Goal: Task Accomplishment & Management: Use online tool/utility

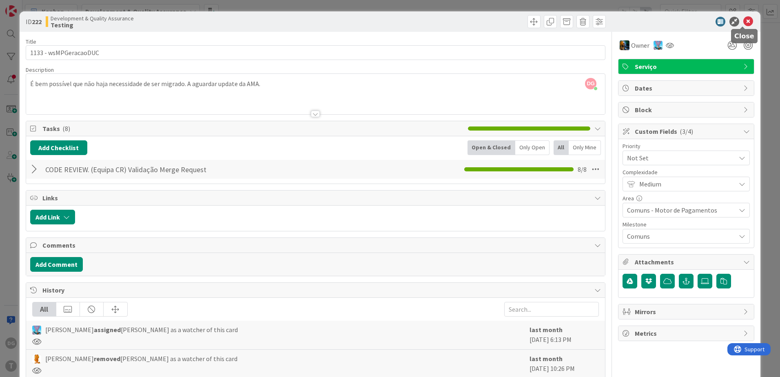
click at [744, 24] on icon at bounding box center [749, 22] width 10 height 10
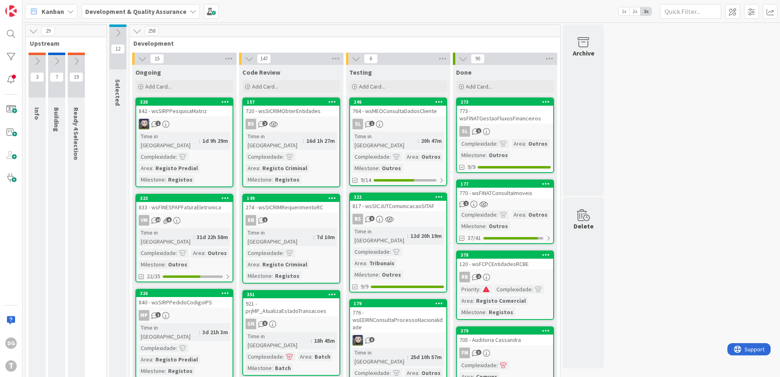
click at [411, 203] on link "322 817 - wsSICJUTComunicacaoSITAF BS 9 Time in [GEOGRAPHIC_DATA] : 12d 20h 19m…" at bounding box center [398, 243] width 98 height 100
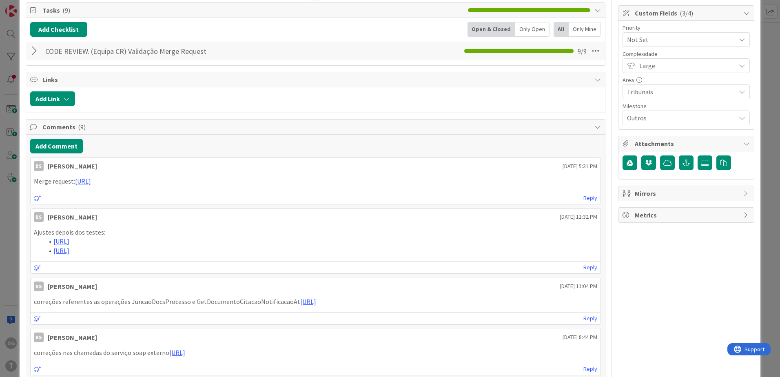
scroll to position [122, 0]
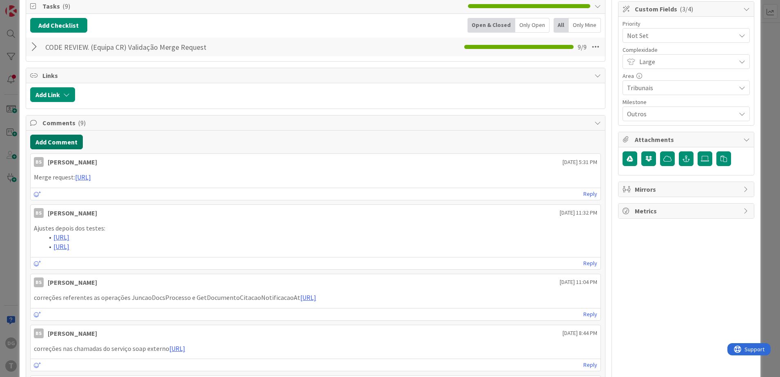
click at [70, 146] on button "Add Comment" at bounding box center [56, 142] width 53 height 15
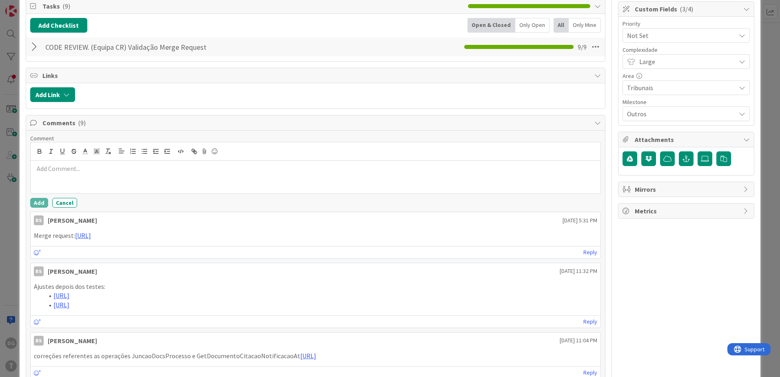
click at [115, 173] on p at bounding box center [316, 168] width 564 height 9
click at [42, 204] on button "Add" at bounding box center [39, 203] width 18 height 10
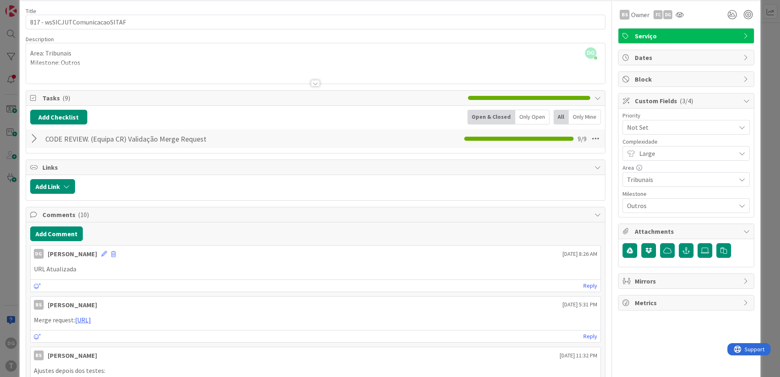
scroll to position [0, 0]
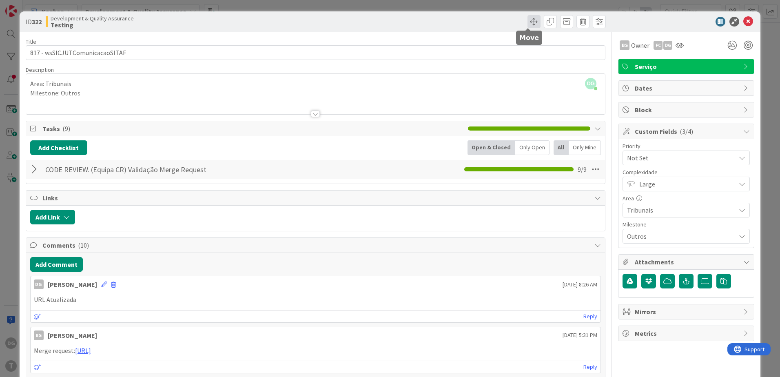
click at [528, 19] on span at bounding box center [534, 21] width 13 height 13
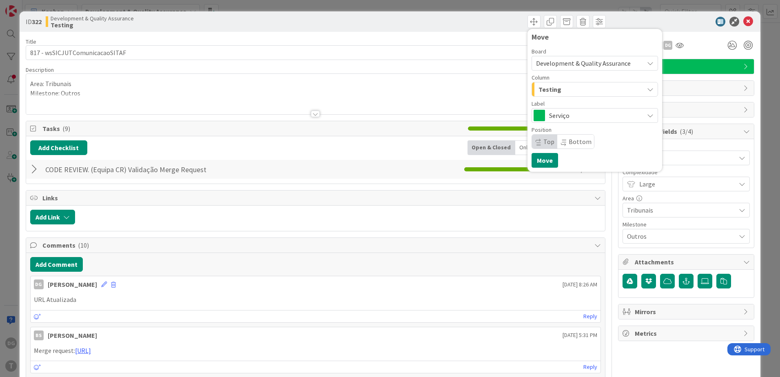
click at [560, 89] on div "Testing" at bounding box center [590, 89] width 107 height 13
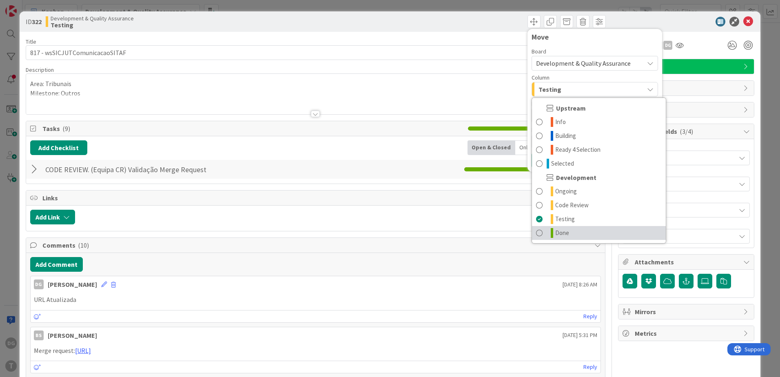
click at [549, 233] on link "Done" at bounding box center [599, 233] width 134 height 14
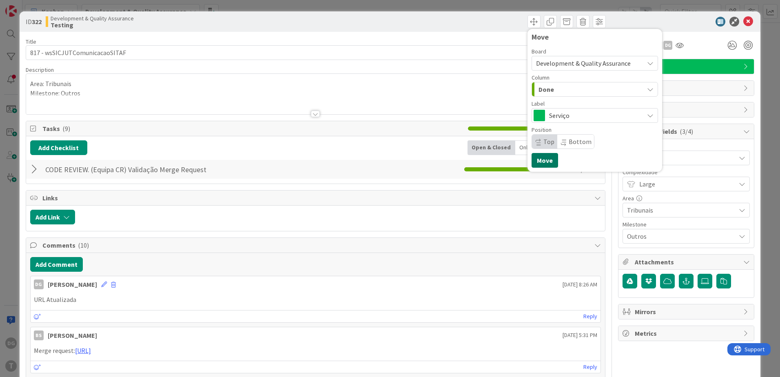
click at [543, 160] on button "Move" at bounding box center [545, 160] width 27 height 15
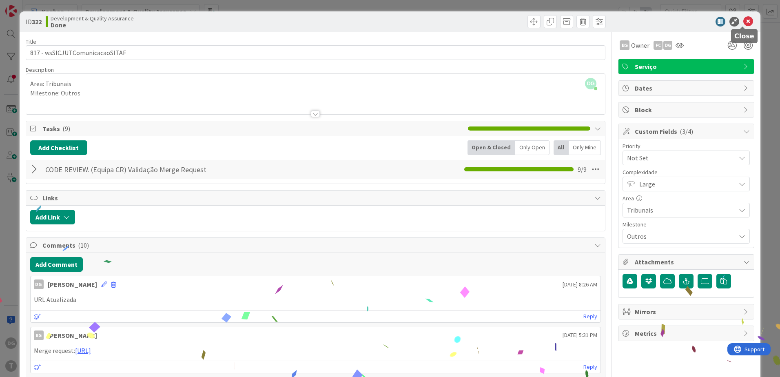
click at [744, 20] on icon at bounding box center [749, 22] width 10 height 10
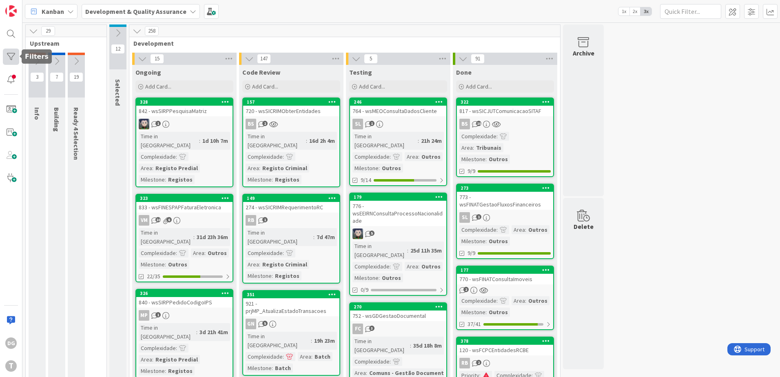
click at [11, 56] on div at bounding box center [11, 57] width 16 height 16
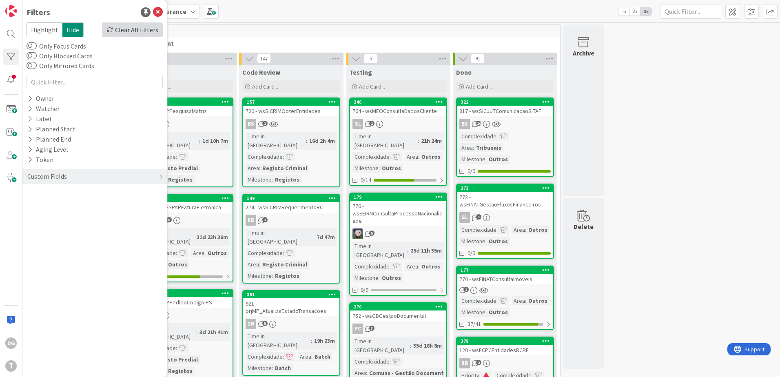
click at [127, 31] on div "Clear All Filters" at bounding box center [132, 29] width 61 height 15
click at [12, 53] on div at bounding box center [11, 57] width 16 height 16
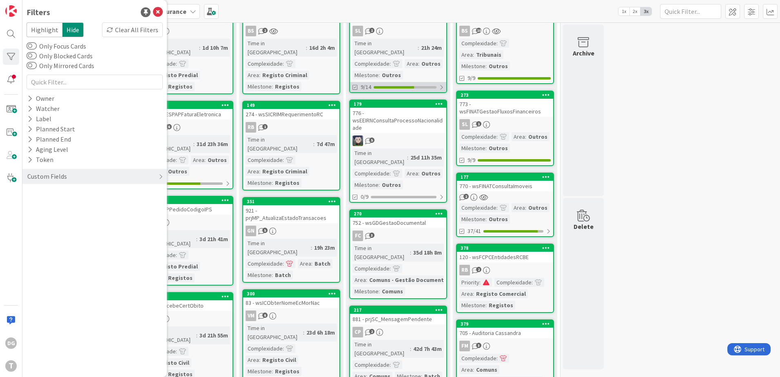
scroll to position [122, 0]
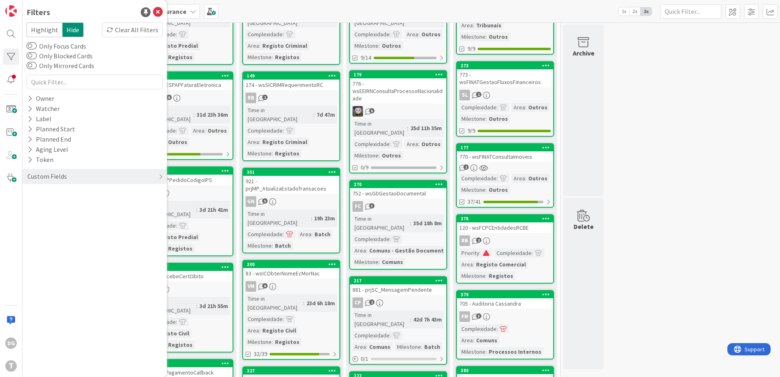
click at [521, 160] on div "770 - wsFINATConsultaImoveis" at bounding box center [505, 156] width 96 height 11
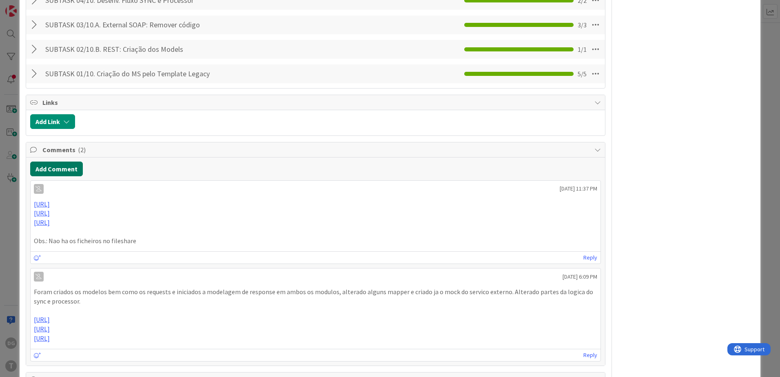
scroll to position [816, 0]
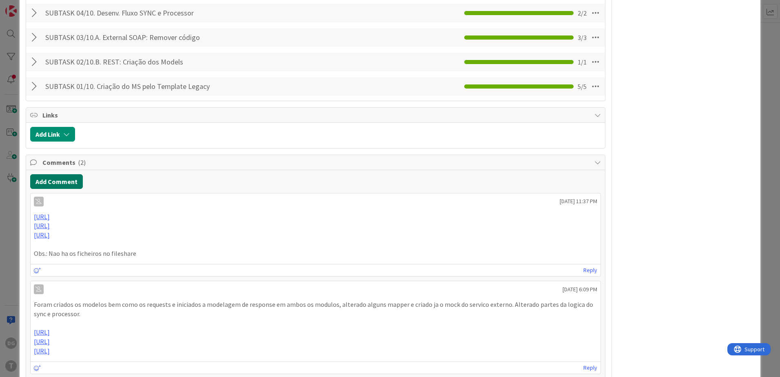
click at [67, 174] on button "Add Comment" at bounding box center [56, 181] width 53 height 15
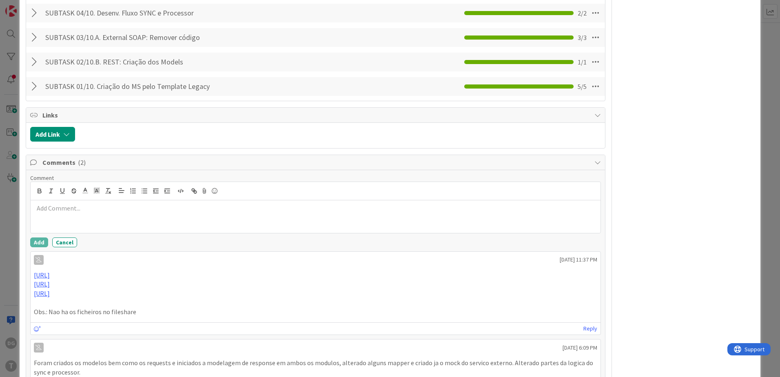
click at [102, 204] on p at bounding box center [316, 208] width 564 height 9
click at [38, 238] on button "Add" at bounding box center [39, 243] width 18 height 10
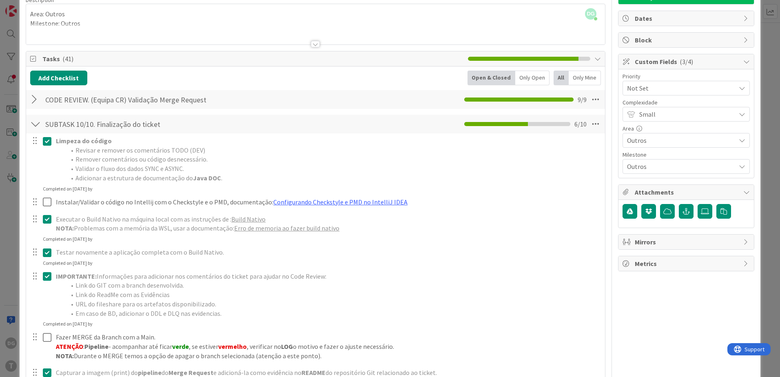
scroll to position [0, 0]
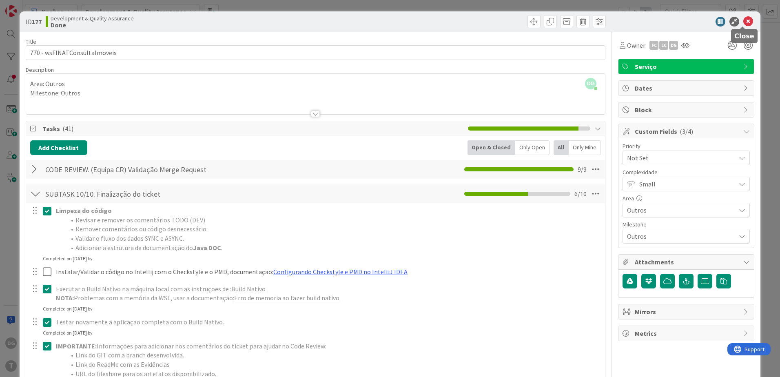
click at [744, 23] on icon at bounding box center [749, 22] width 10 height 10
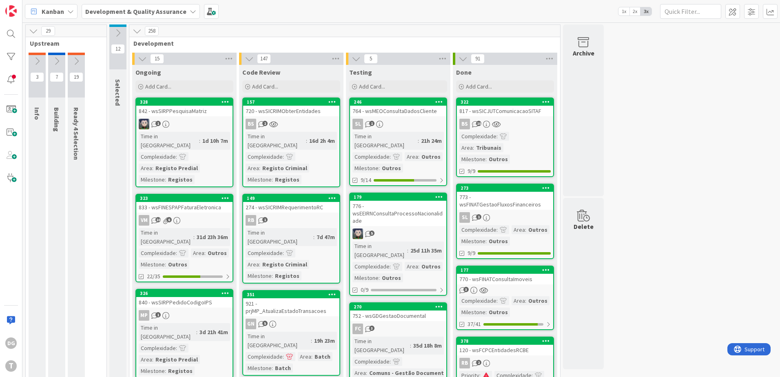
click at [521, 287] on div "3" at bounding box center [505, 290] width 96 height 7
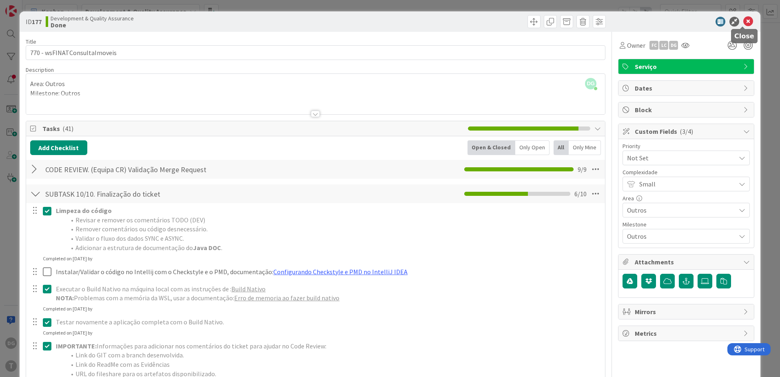
click at [744, 24] on icon at bounding box center [749, 22] width 10 height 10
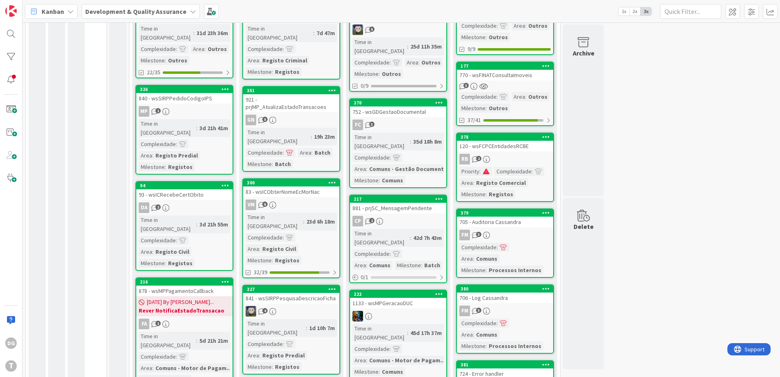
scroll to position [163, 0]
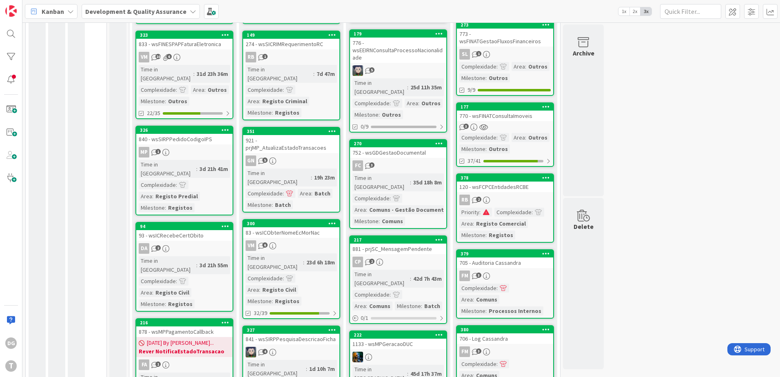
click at [405, 160] on div "FC 3" at bounding box center [398, 165] width 96 height 11
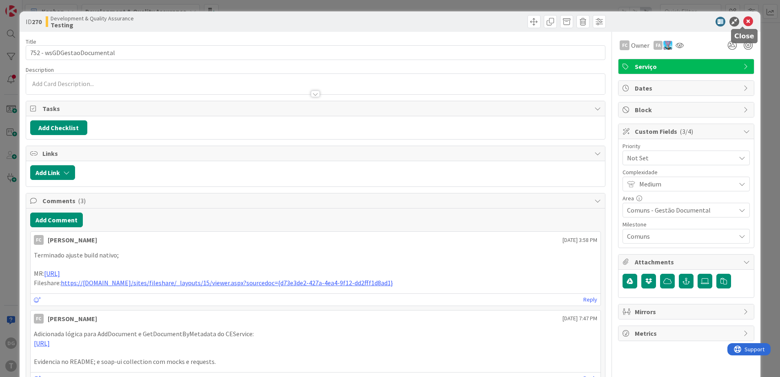
drag, startPoint x: 741, startPoint y: 20, endPoint x: 692, endPoint y: 30, distance: 50.0
click at [744, 21] on icon at bounding box center [749, 22] width 10 height 10
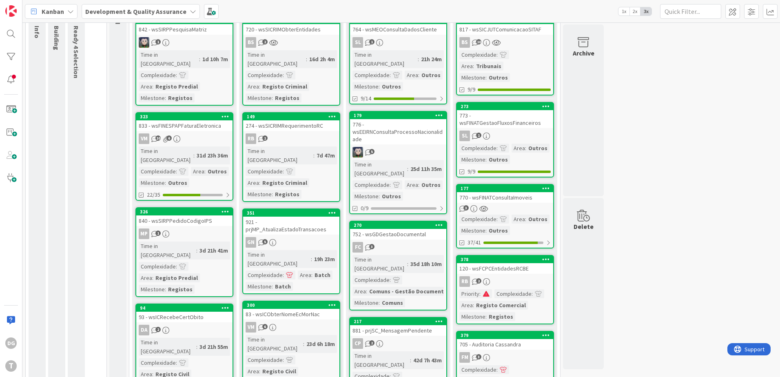
click at [414, 136] on link "179 776 - wsEEIRNConsultaProcessoNacionalidade 5 Time in Column : 25d 11h 35m C…" at bounding box center [398, 162] width 98 height 103
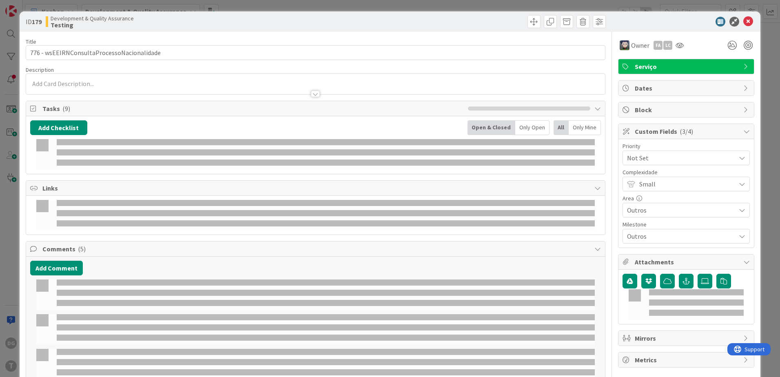
select select "java"
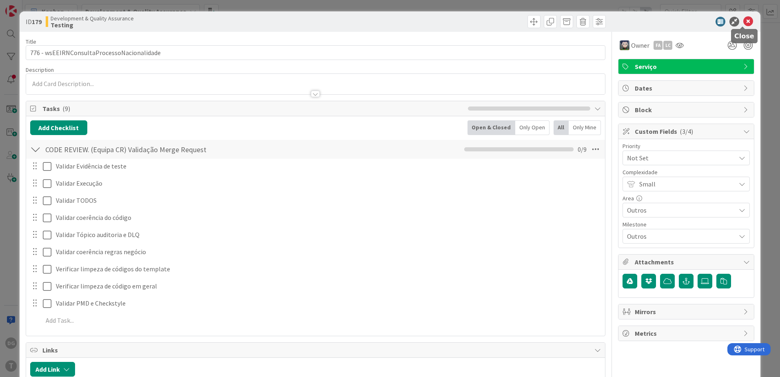
click at [744, 20] on icon at bounding box center [749, 22] width 10 height 10
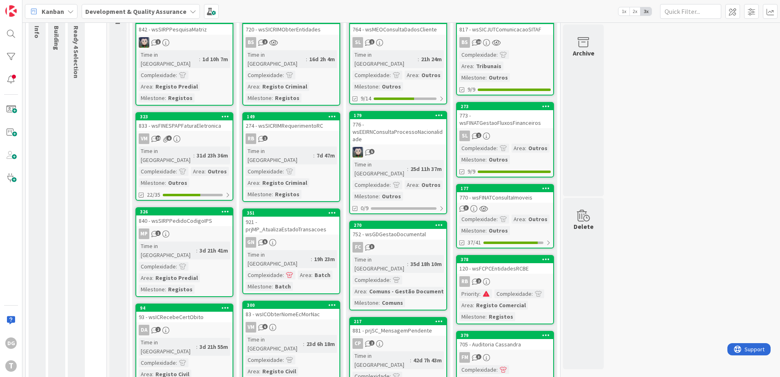
click at [424, 58] on div "Time in Column : 21h 24m Complexidade : Area : Outros Milestone : Outros" at bounding box center [398, 70] width 91 height 41
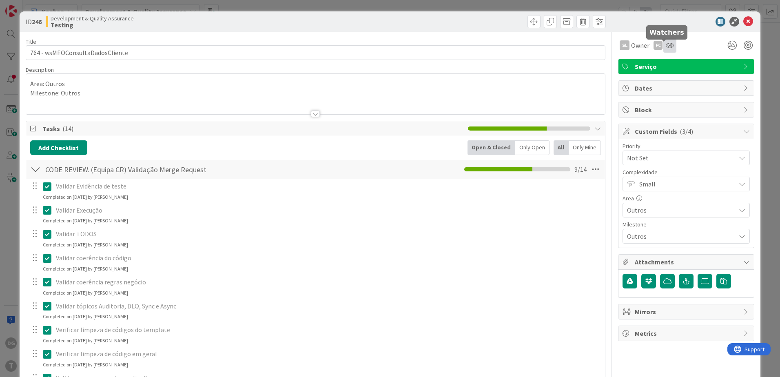
click at [666, 44] on icon at bounding box center [670, 45] width 8 height 7
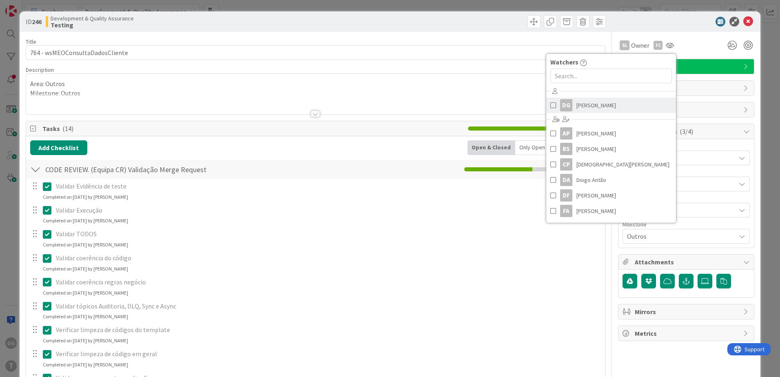
click at [596, 100] on span "[PERSON_NAME]" at bounding box center [597, 105] width 40 height 12
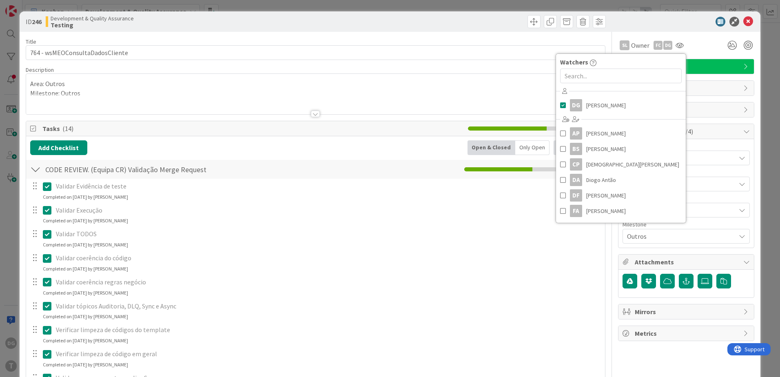
click at [704, 40] on div "SL Owner FC DG Watchers DG Diego Gomes AP Alceu Pimentel Filho BS Bruno Souza C…" at bounding box center [686, 45] width 136 height 15
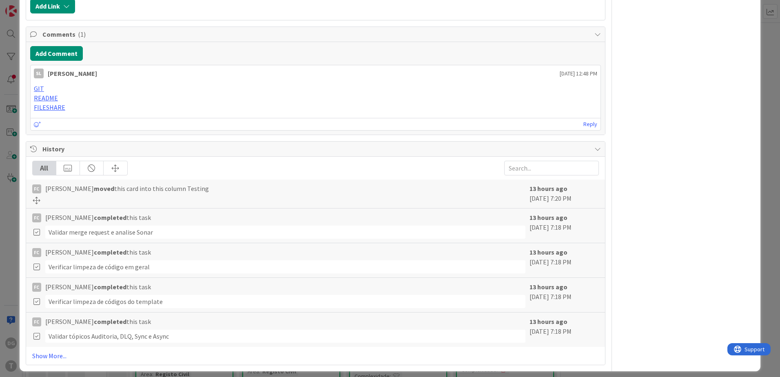
scroll to position [531, 0]
click at [35, 87] on link "GIT" at bounding box center [39, 88] width 10 height 8
